Goal: Information Seeking & Learning: Check status

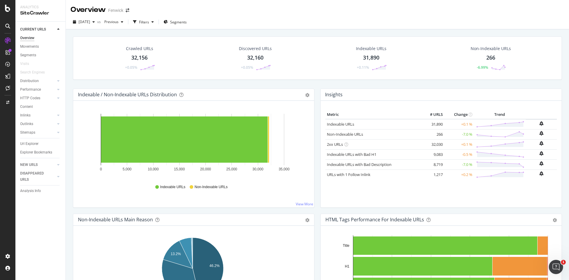
scroll to position [580, 0]
click at [36, 111] on div "PageWorkers" at bounding box center [34, 111] width 25 height 6
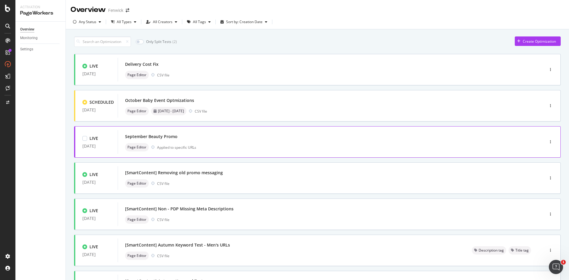
click at [344, 135] on div "September Beauty Promo" at bounding box center [322, 137] width 394 height 8
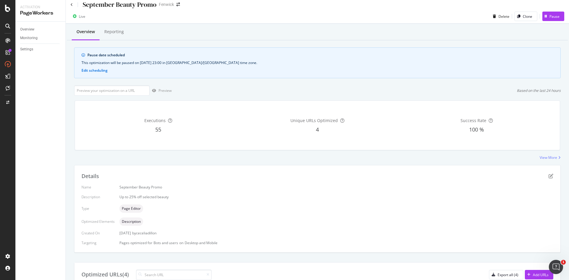
scroll to position [94, 0]
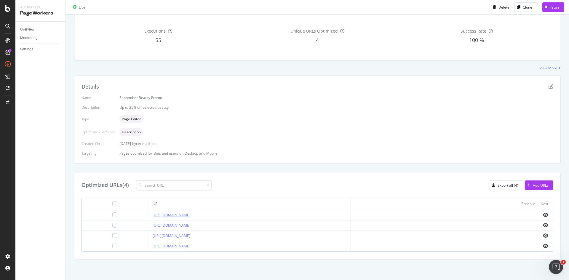
click at [190, 217] on link "https://www.fenwick.co.uk/collections/sale-beauty" at bounding box center [172, 215] width 38 height 5
